Goal: Information Seeking & Learning: Find specific fact

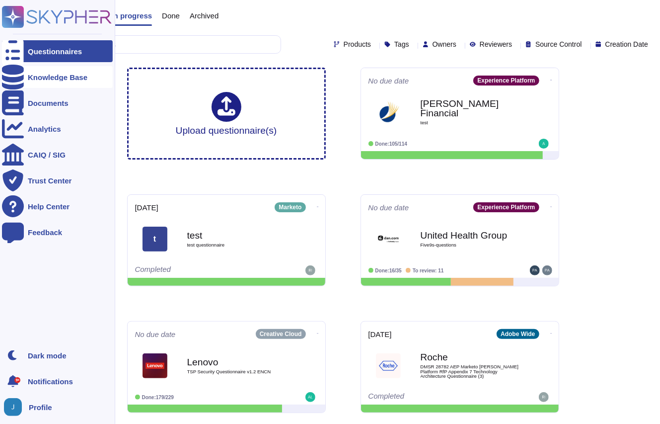
click at [11, 82] on div at bounding box center [13, 77] width 22 height 22
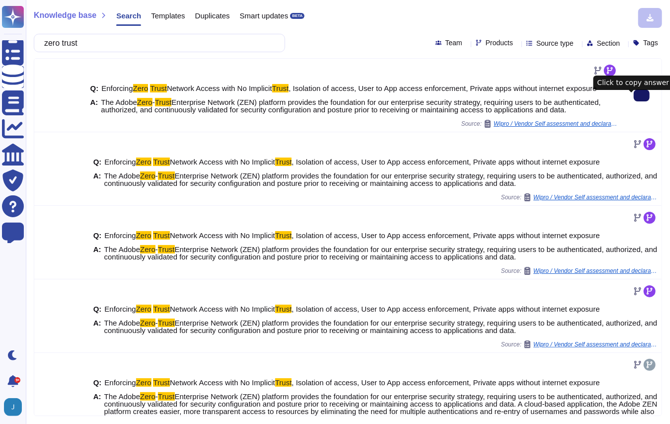
type input "zero trust"
click at [634, 101] on button at bounding box center [642, 95] width 16 height 12
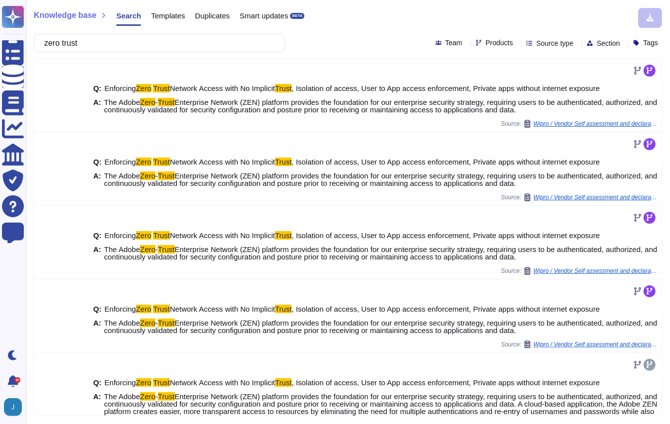
click at [184, 53] on div "Knowledge base Search Templates Duplicates Smart updates BETA zero trust Team P…" at bounding box center [348, 212] width 645 height 424
click at [183, 41] on input "zero trust" at bounding box center [157, 42] width 236 height 17
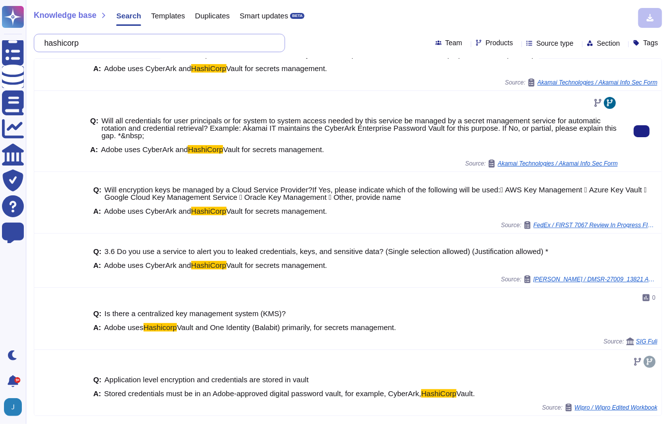
scroll to position [171, 0]
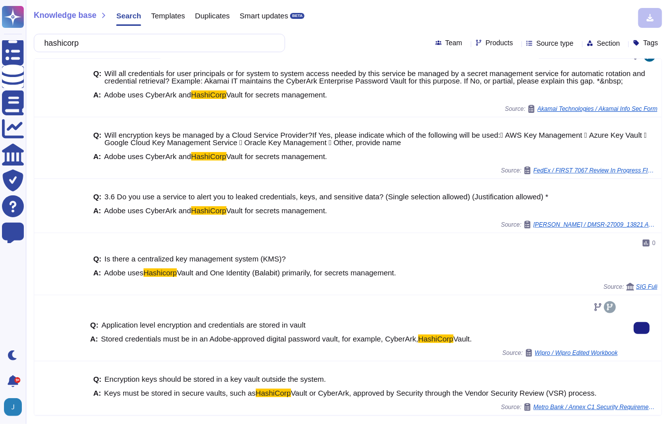
click at [228, 337] on span "Stored credentials must be in an Adobe-approved digital password vault, for exa…" at bounding box center [260, 338] width 318 height 8
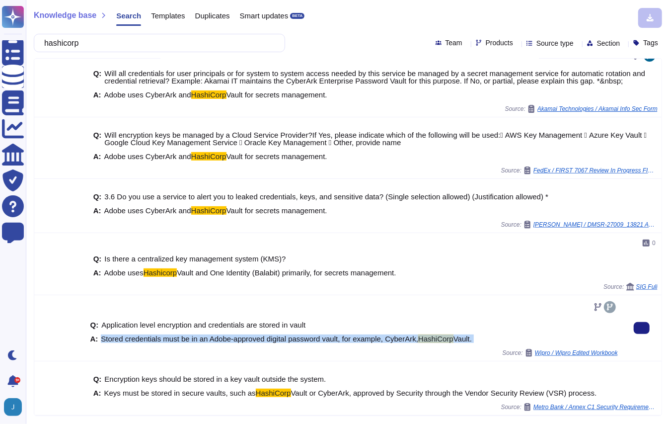
click at [228, 337] on span "Stored credentials must be in an Adobe-approved digital password vault, for exa…" at bounding box center [260, 338] width 318 height 8
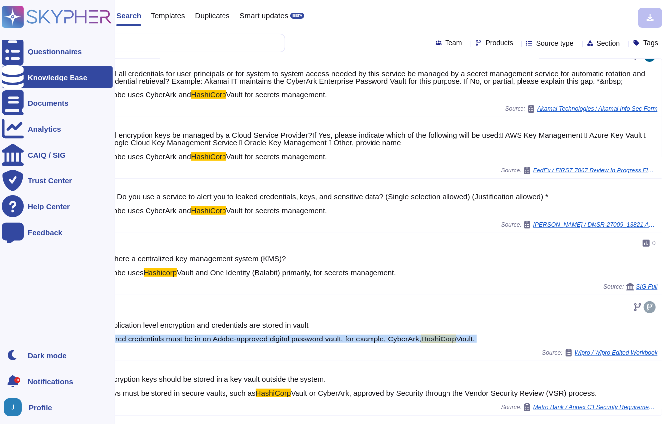
copy span "Stored credentials must be in an Adobe-approved digital password vault, for exa…"
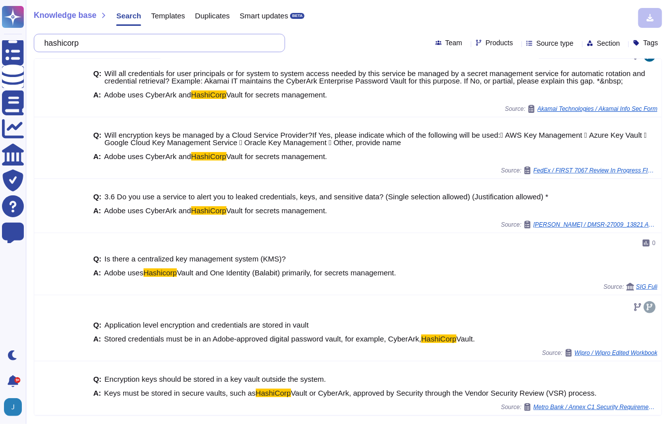
click at [128, 46] on input "hashicorp" at bounding box center [157, 42] width 236 height 17
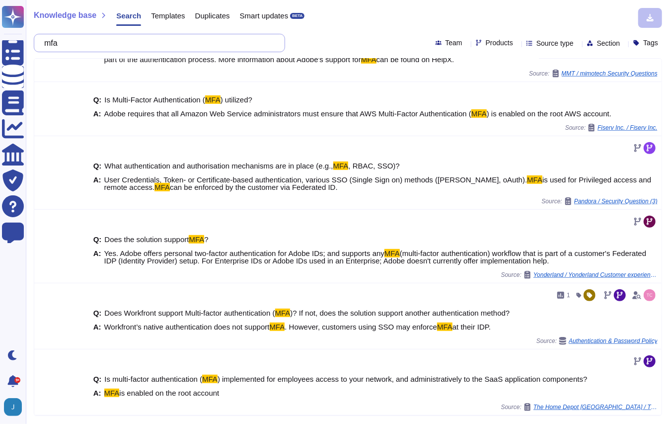
scroll to position [265, 0]
type input "mfa"
